Goal: Information Seeking & Learning: Learn about a topic

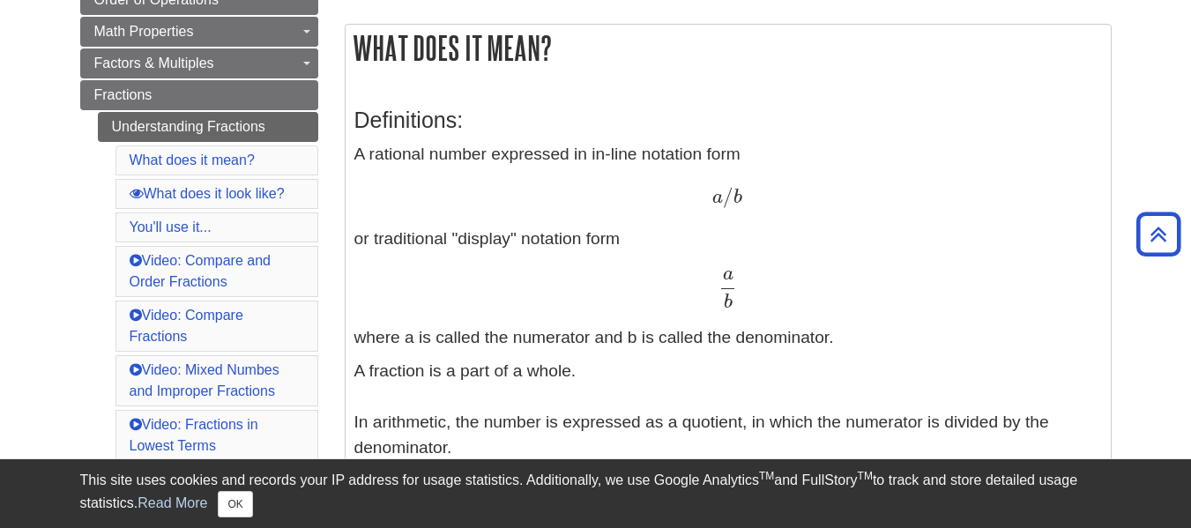
scroll to position [306, 0]
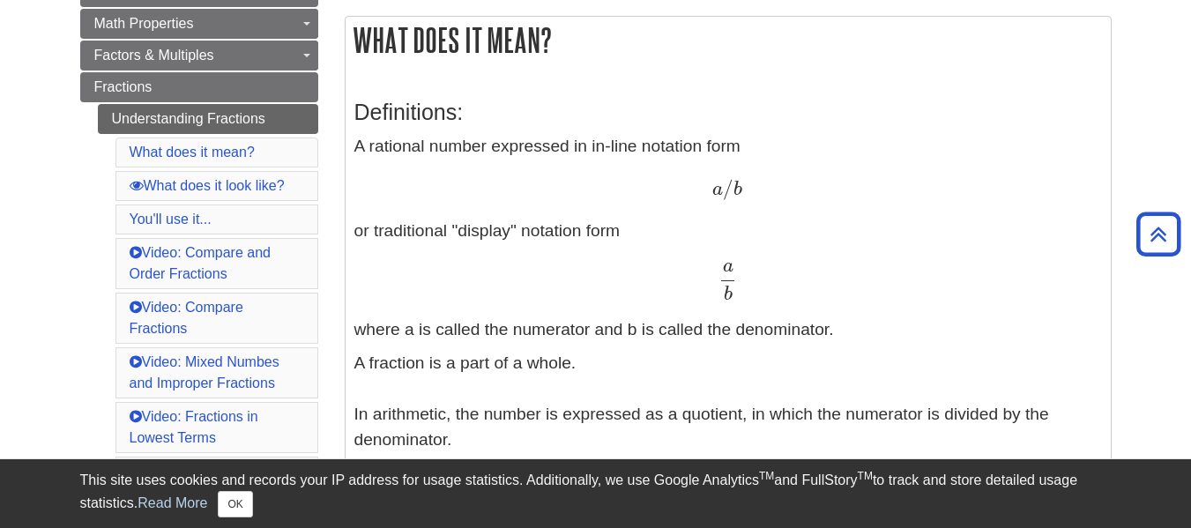
drag, startPoint x: 356, startPoint y: 143, endPoint x: 784, endPoint y: 433, distance: 517.2
click at [784, 433] on div "Definitions: A rational number expressed in in-line notation form a / b a / b o…" at bounding box center [727, 411] width 747 height 658
copy div "A rational number expressed in in-line notation form a / b a / b or traditional…"
click at [1079, 124] on h3 "Definitions:" at bounding box center [727, 113] width 747 height 26
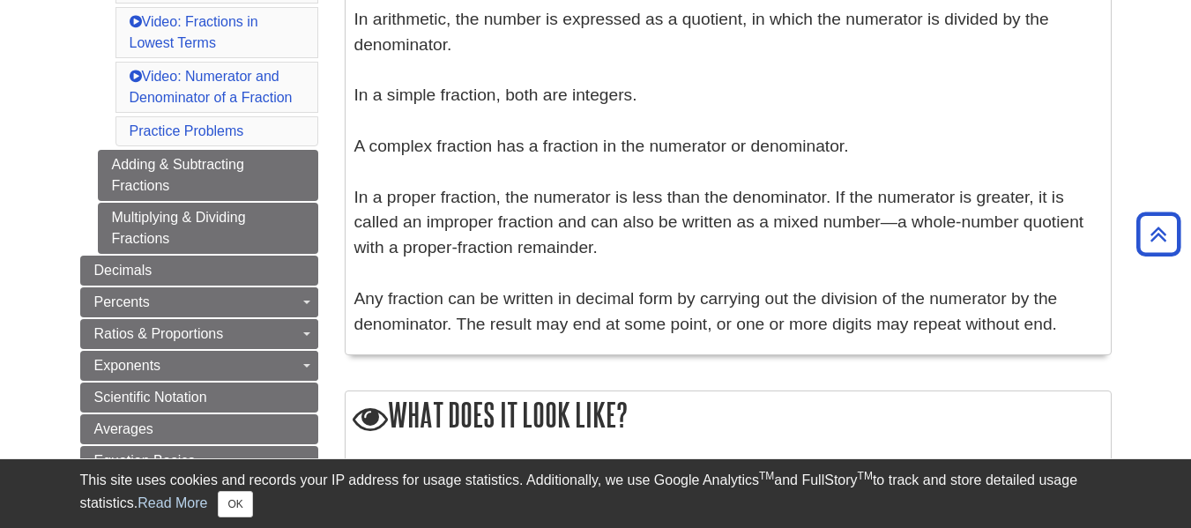
scroll to position [753, 0]
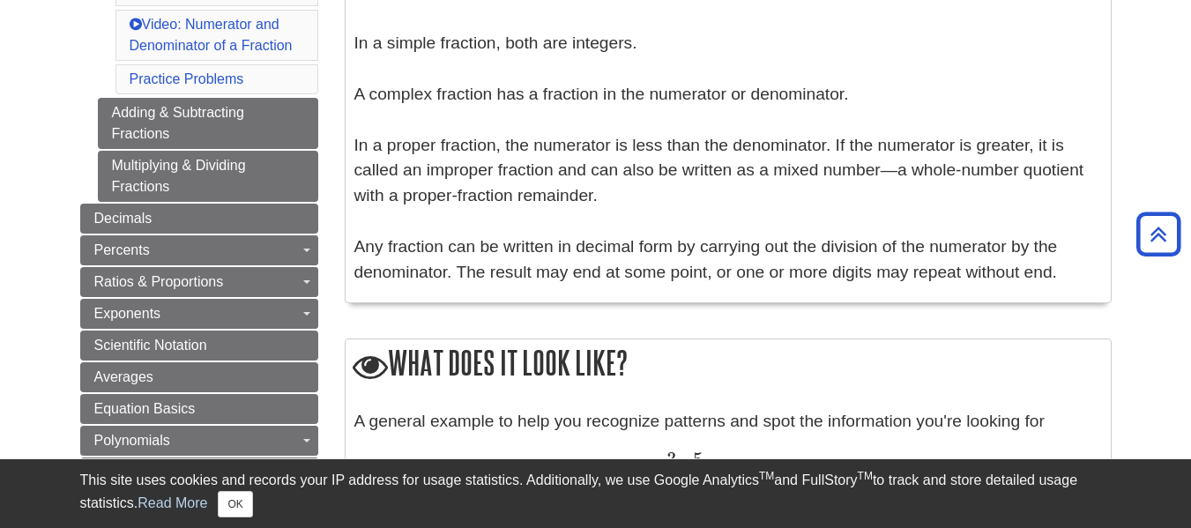
drag, startPoint x: 1040, startPoint y: 274, endPoint x: 354, endPoint y: 100, distance: 707.5
click at [354, 100] on p "A fraction is a part of a whole. In arithmetic, the number is expressed as a qu…" at bounding box center [727, 94] width 747 height 381
copy p "A complex fraction has a fraction in the numerator or denominator. In a proper …"
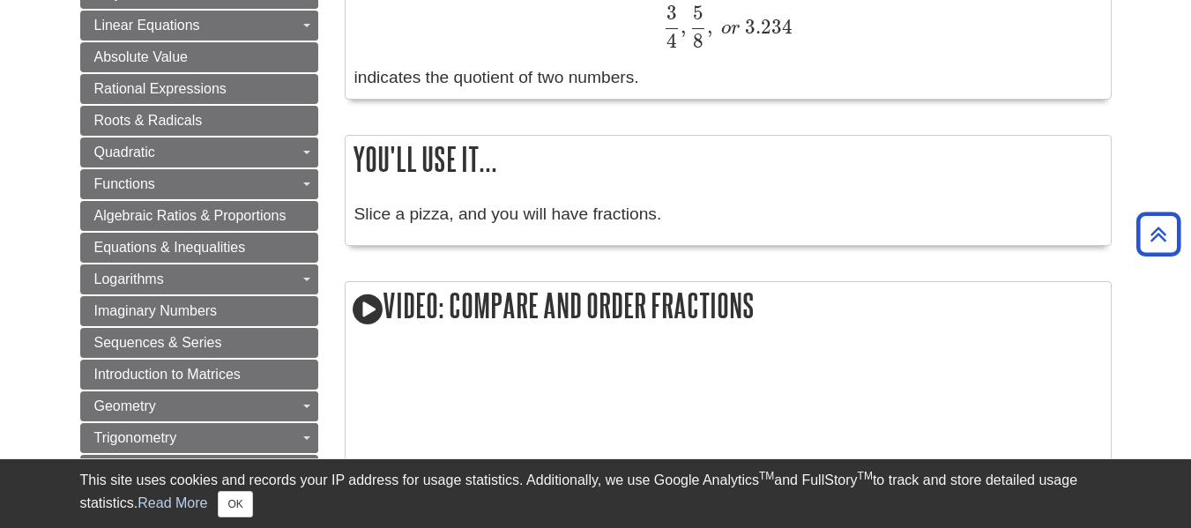
scroll to position [1222, 0]
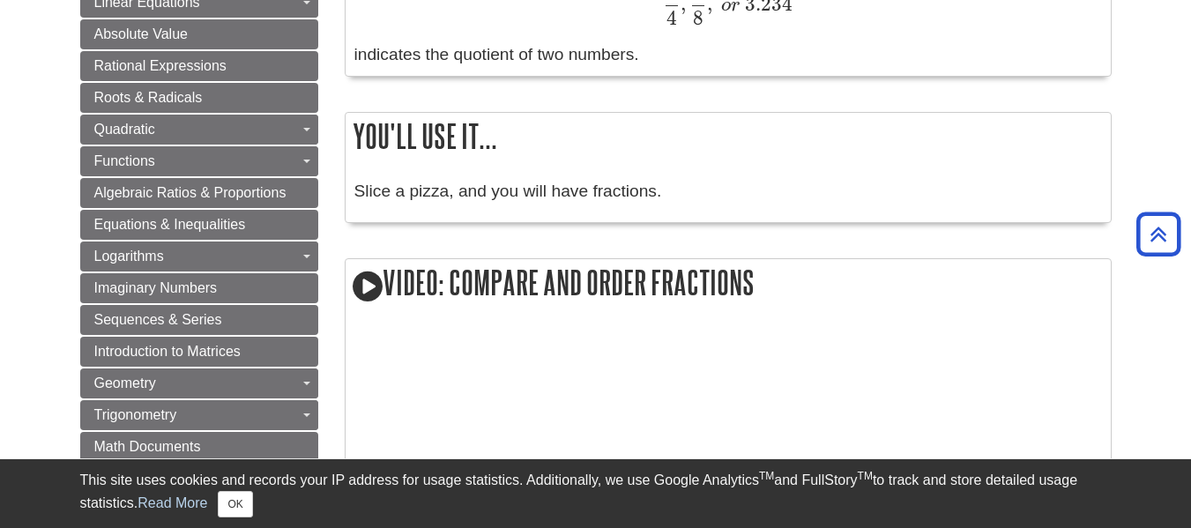
drag, startPoint x: 659, startPoint y: 189, endPoint x: 344, endPoint y: 145, distance: 318.6
click at [345, 145] on div "You'll use it... Slice a pizza, and you will have fractions." at bounding box center [728, 167] width 767 height 111
copy div "You'll use it... Slice a pizza, and you will have fractions."
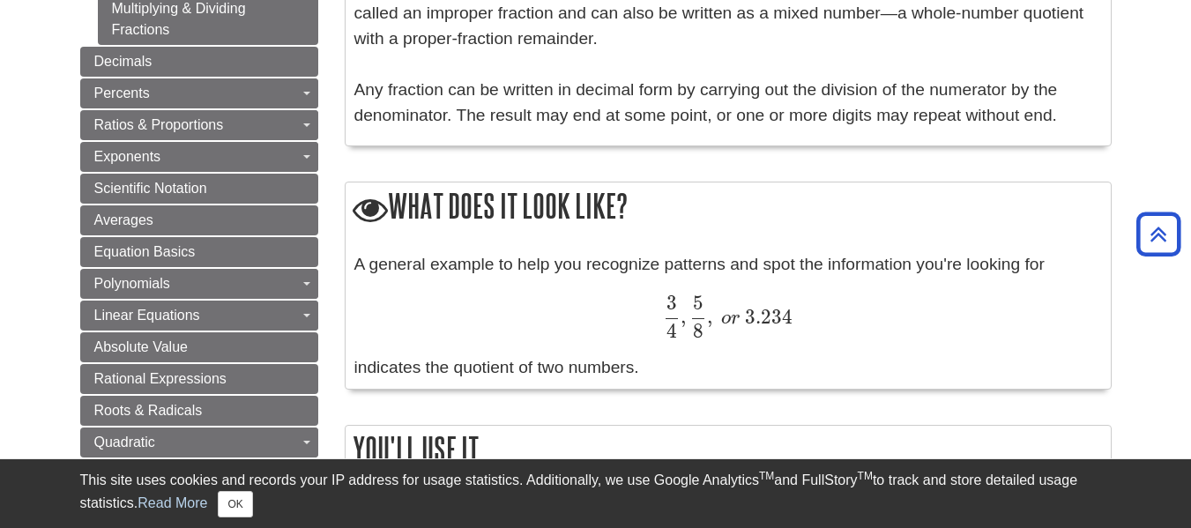
scroll to position [984, 0]
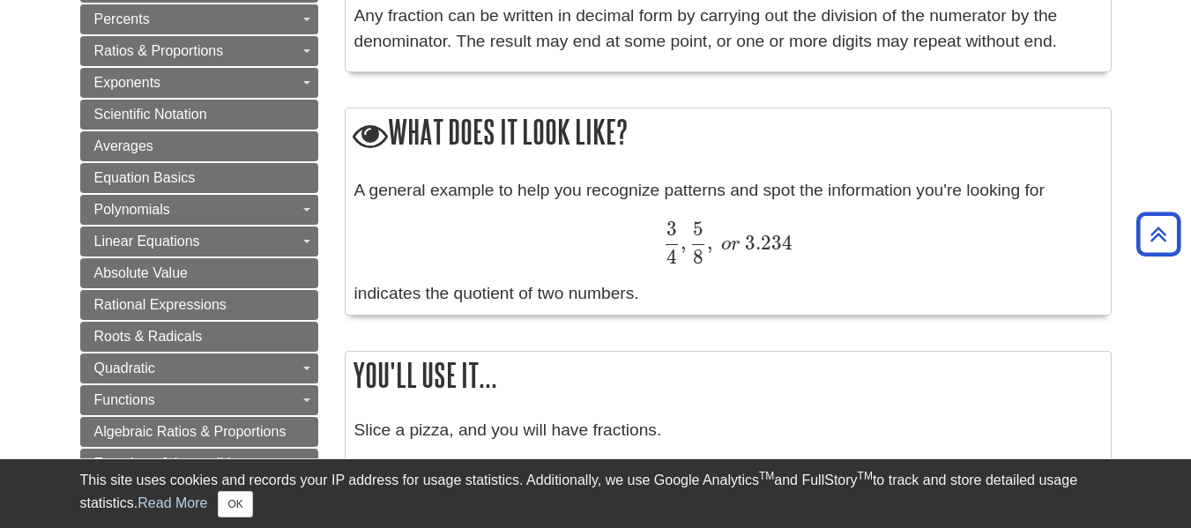
drag, startPoint x: 642, startPoint y: 293, endPoint x: 353, endPoint y: 127, distance: 333.2
click at [353, 127] on div "What does it look like? A general example to help you recognize patterns and sp…" at bounding box center [728, 212] width 767 height 208
copy div "What does it look like? A general example to help you recognize patterns and sp…"
click at [762, 225] on span "3 4 , 5 8 , o r 3.234" at bounding box center [728, 229] width 130 height 49
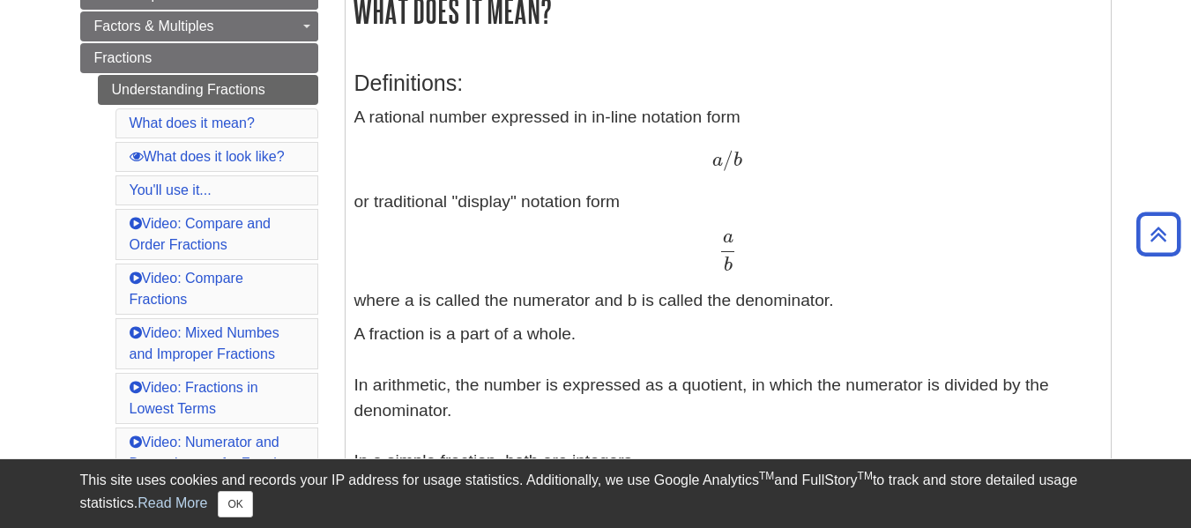
scroll to position [0, 0]
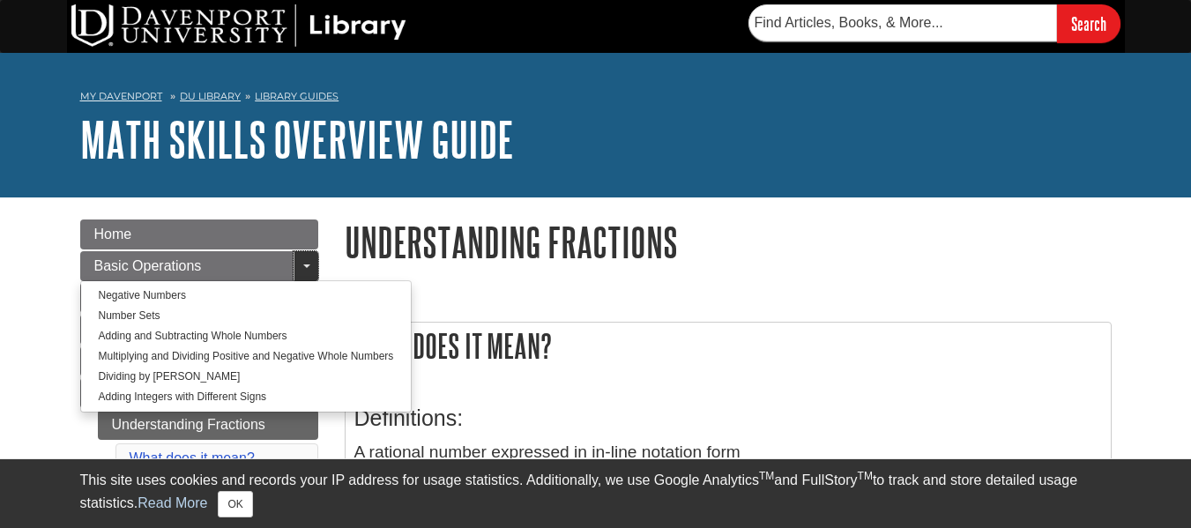
click at [300, 264] on link "Toggle Dropdown" at bounding box center [305, 266] width 25 height 30
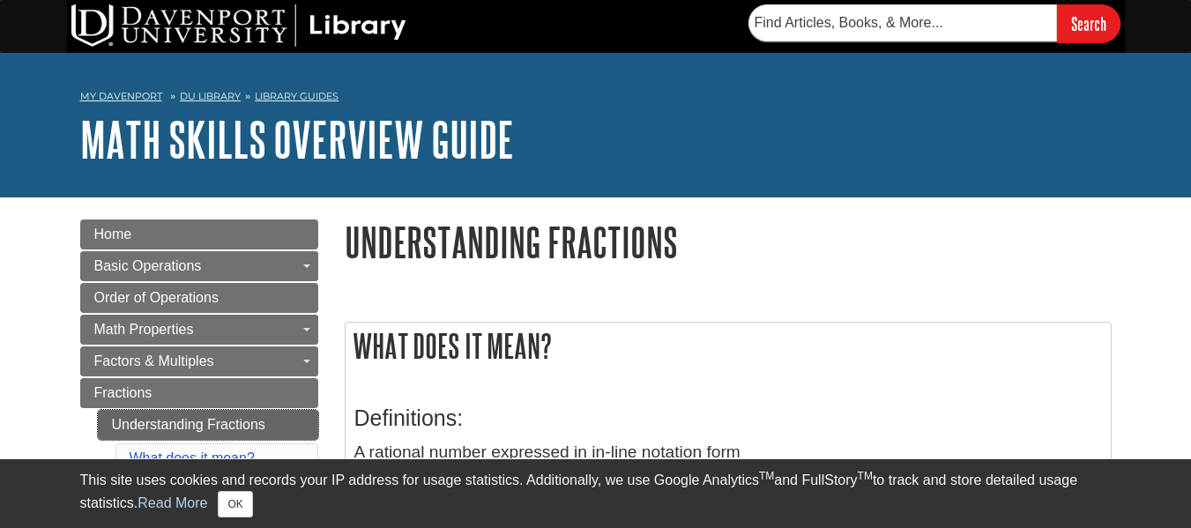
click at [289, 431] on link "Understanding Fractions" at bounding box center [208, 425] width 220 height 30
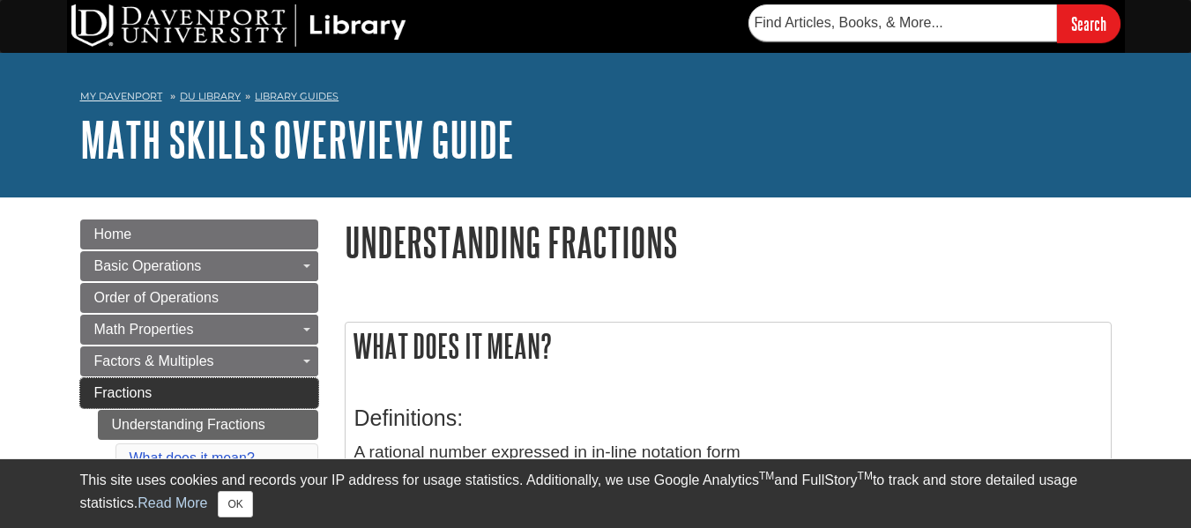
click at [278, 386] on link "Fractions" at bounding box center [199, 393] width 238 height 30
